Goal: Find specific page/section: Find specific page/section

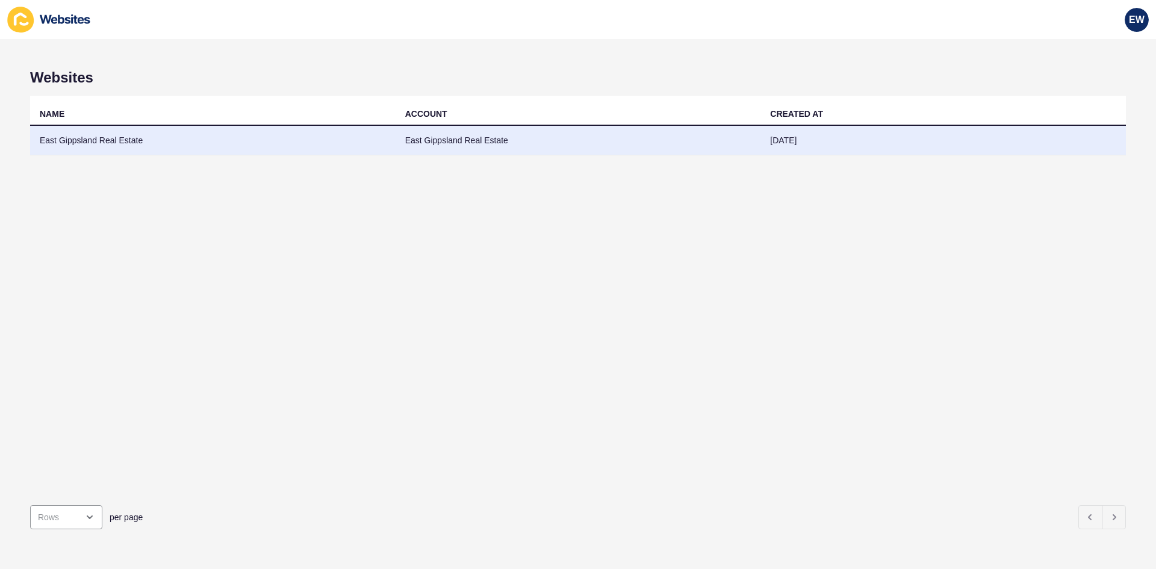
click at [555, 139] on td "East Gippsland Real Estate" at bounding box center [579, 141] width 366 height 30
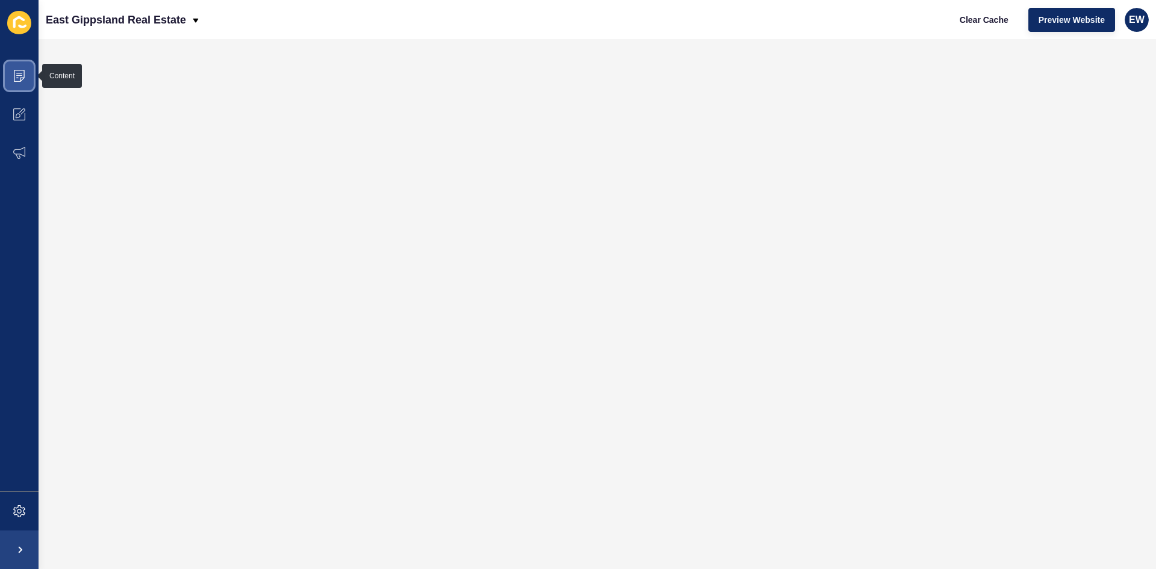
click at [17, 72] on icon at bounding box center [19, 76] width 12 height 12
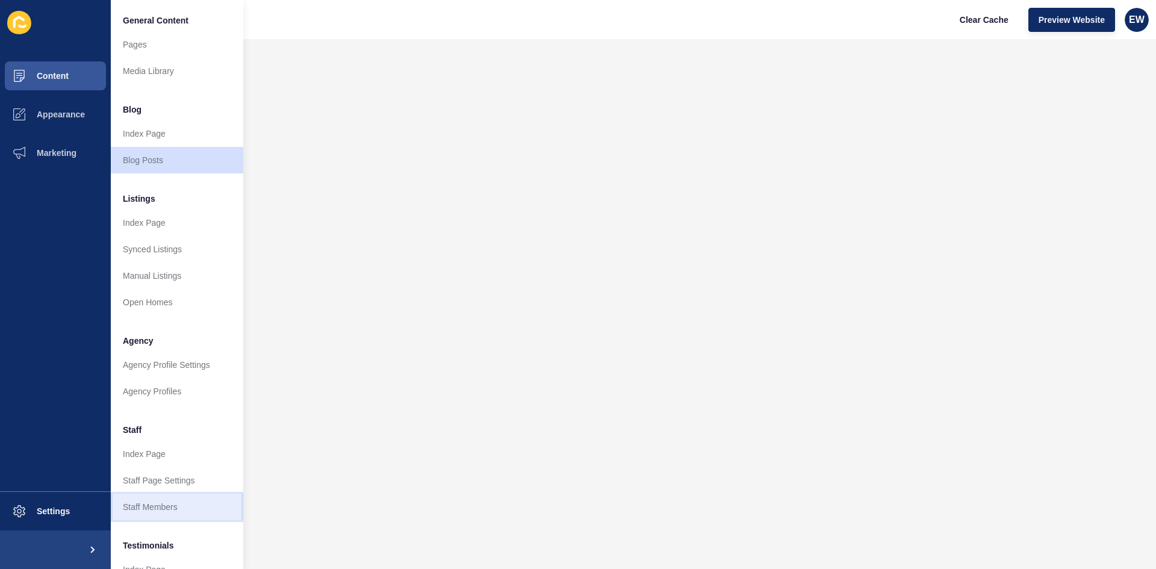
click at [153, 500] on link "Staff Members" at bounding box center [177, 507] width 133 height 27
